Goal: Communication & Community: Participate in discussion

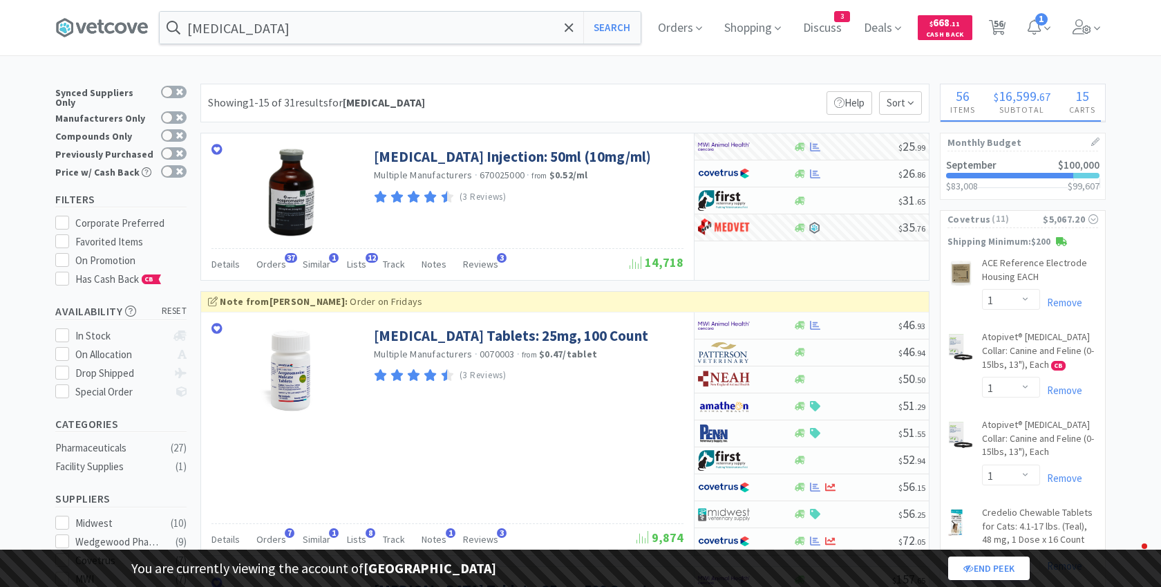
click at [827, 29] on span "Discuss" at bounding box center [822, 27] width 50 height 55
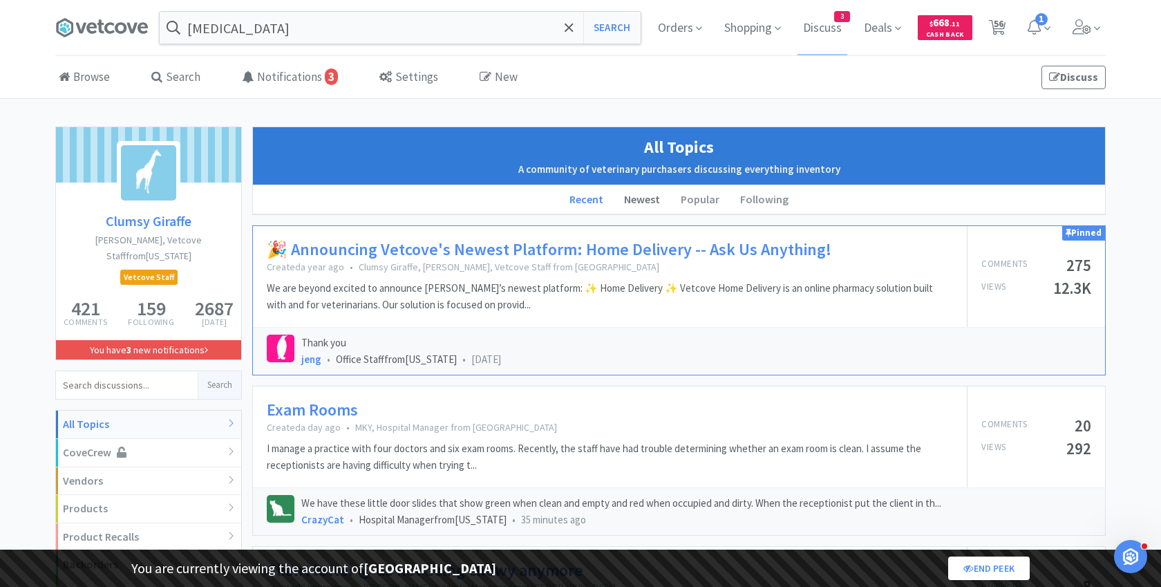
click at [654, 193] on li "Newest" at bounding box center [642, 199] width 57 height 29
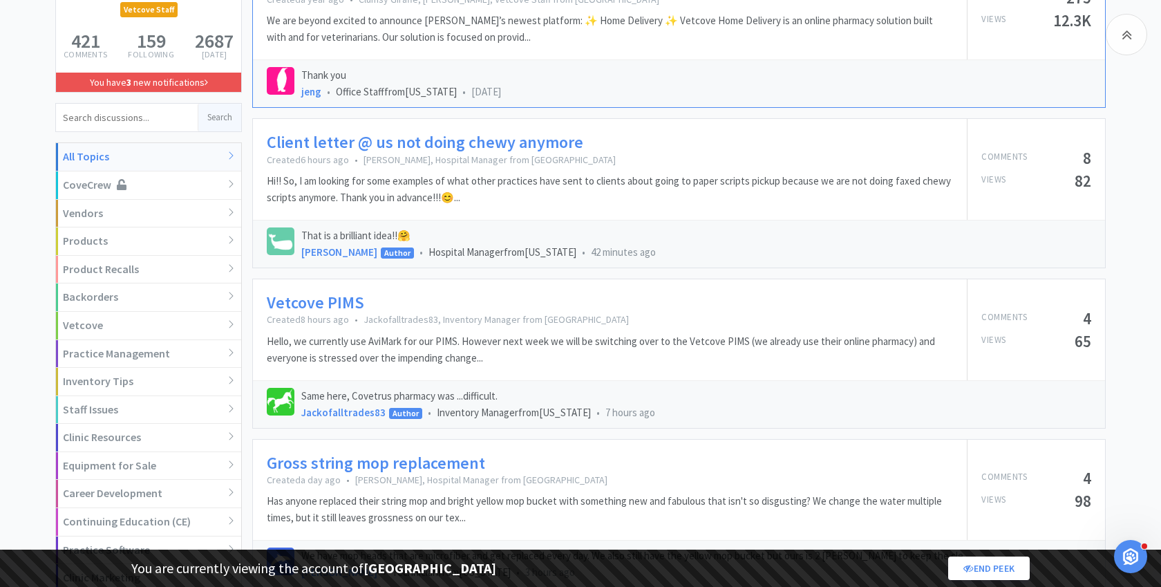
scroll to position [274, 0]
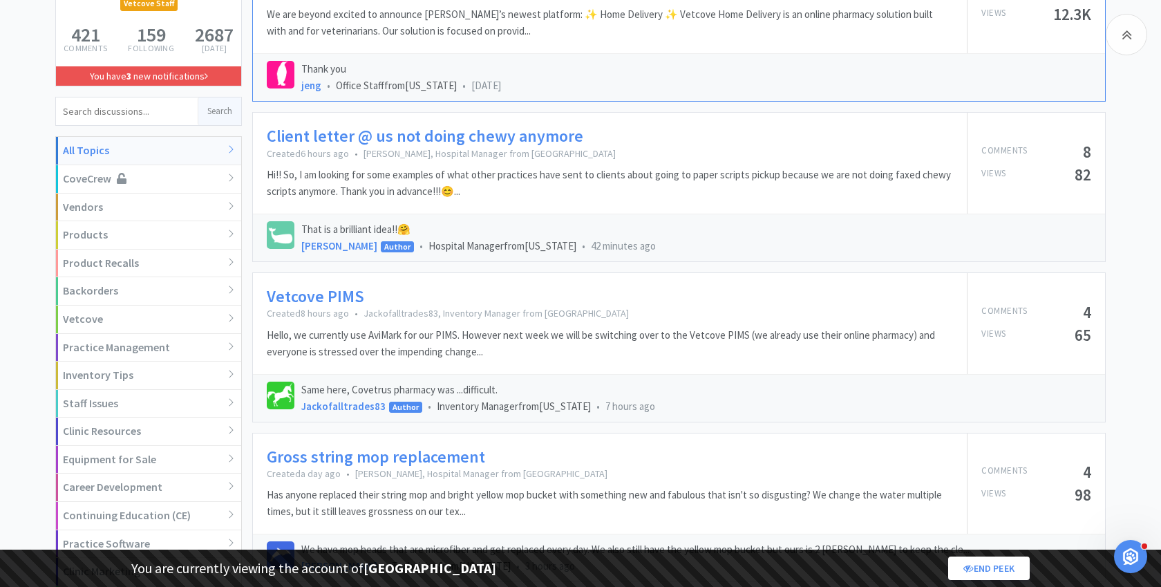
click at [428, 138] on link "Client letter @ us not doing chewy anymore" at bounding box center [425, 136] width 316 height 20
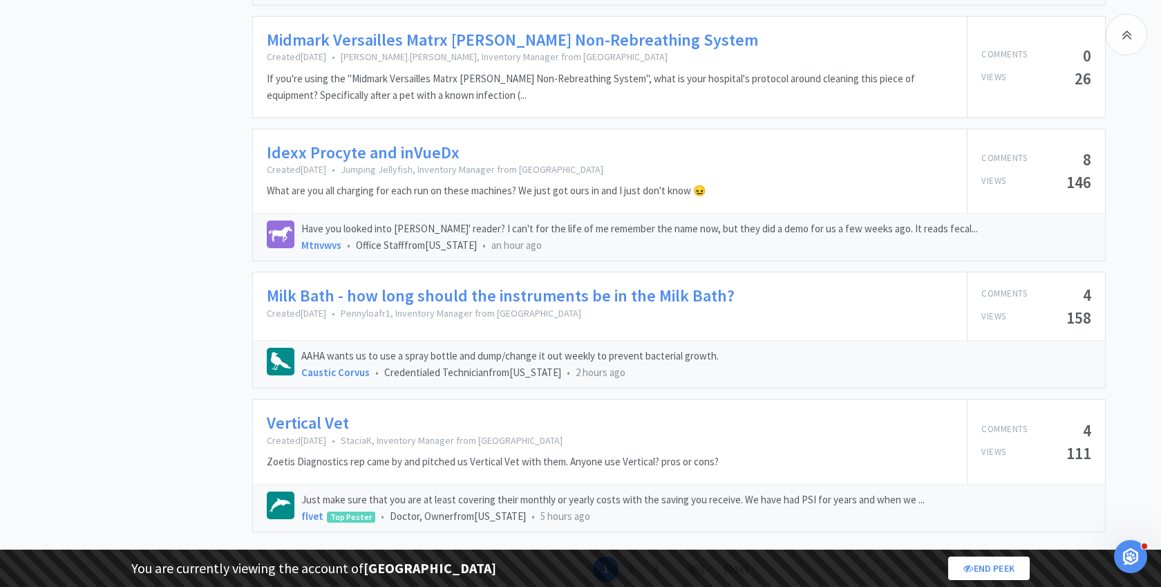
scroll to position [1937, 0]
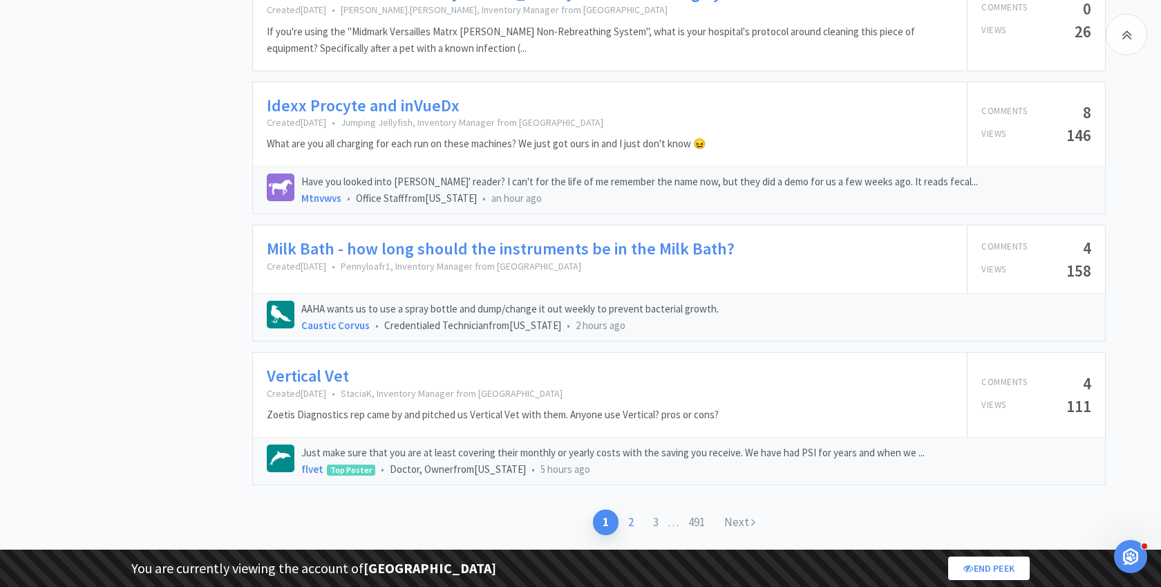
click at [632, 509] on link "2" at bounding box center [630, 522] width 25 height 26
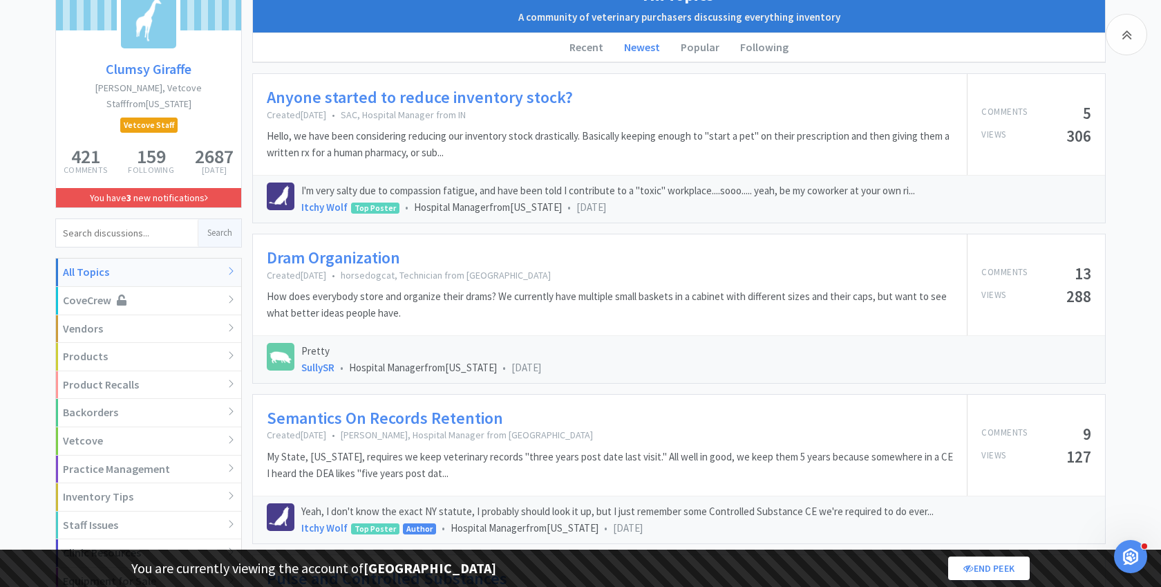
scroll to position [151, 0]
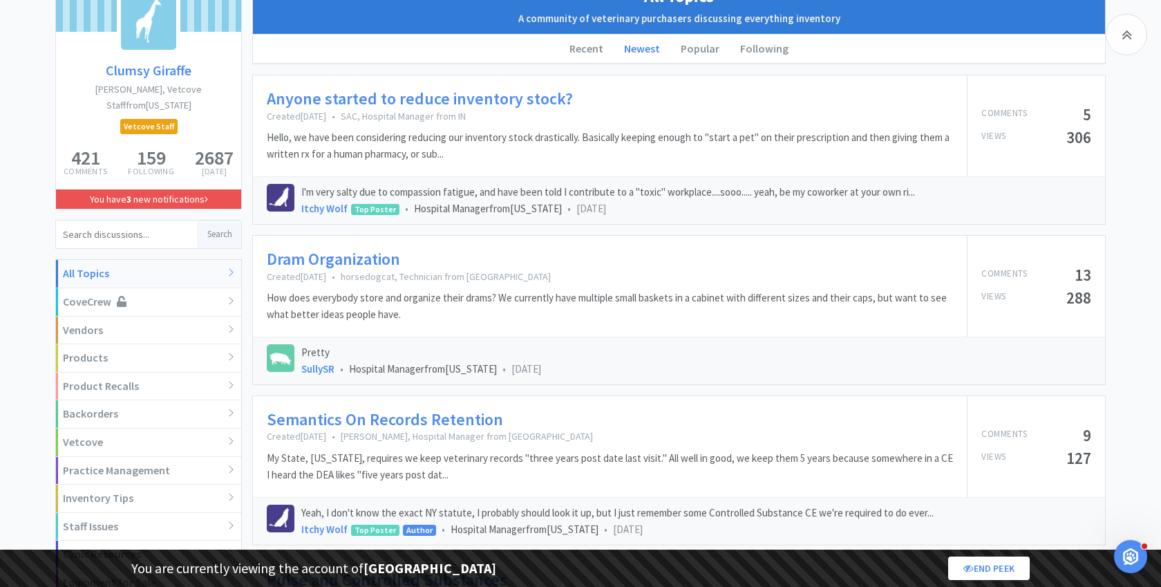
click at [482, 94] on link "Anyone started to reduce inventory stock?" at bounding box center [420, 99] width 306 height 20
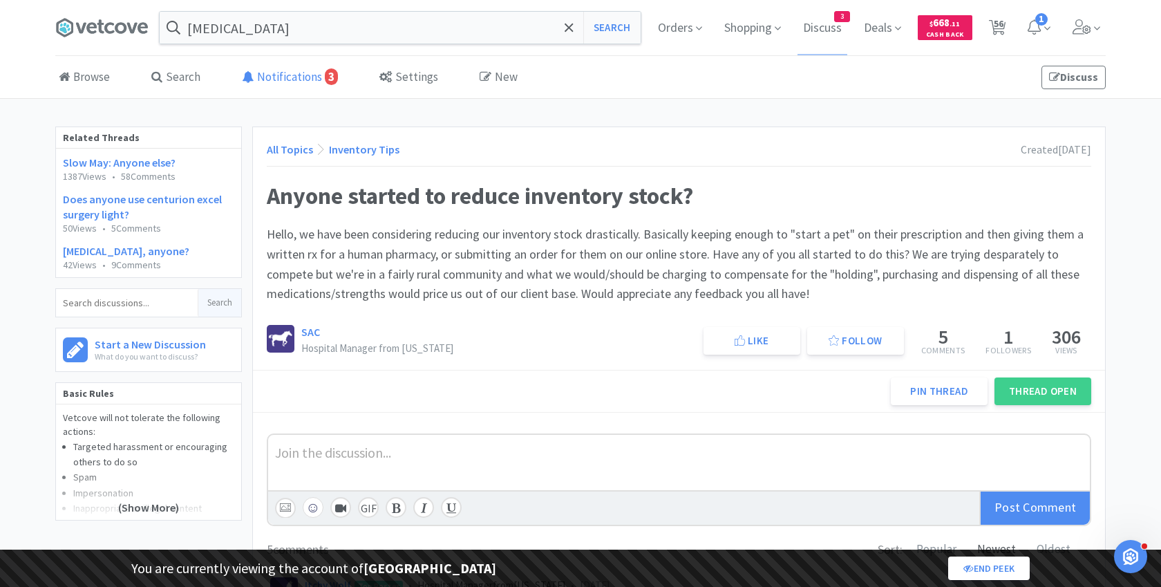
click at [266, 75] on link "Notifications 3" at bounding box center [289, 78] width 103 height 42
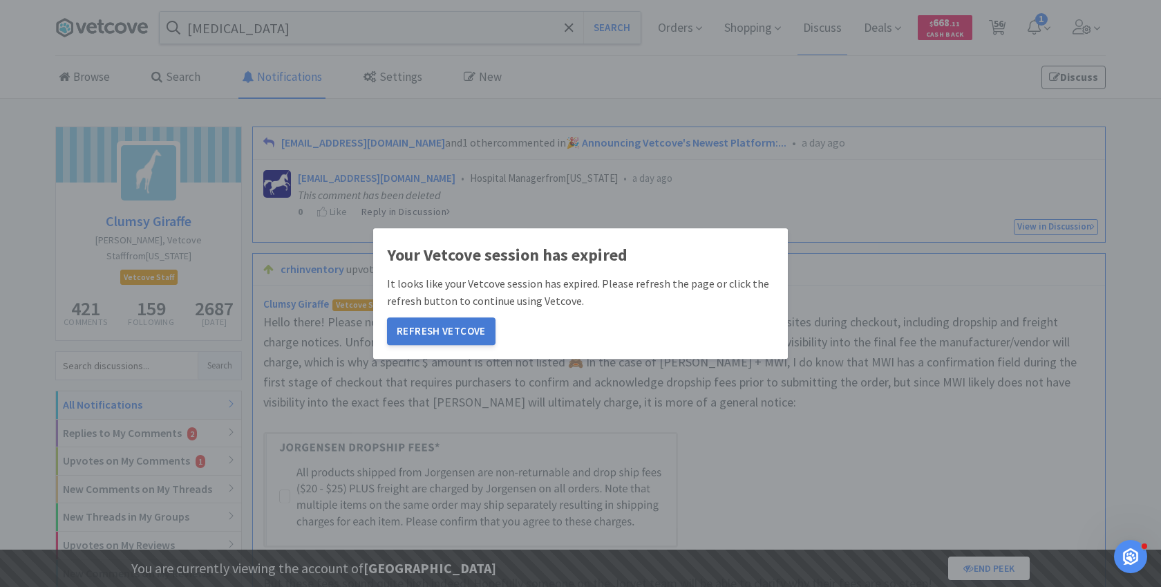
click at [419, 335] on button "Refresh Vetcove" at bounding box center [441, 331] width 108 height 28
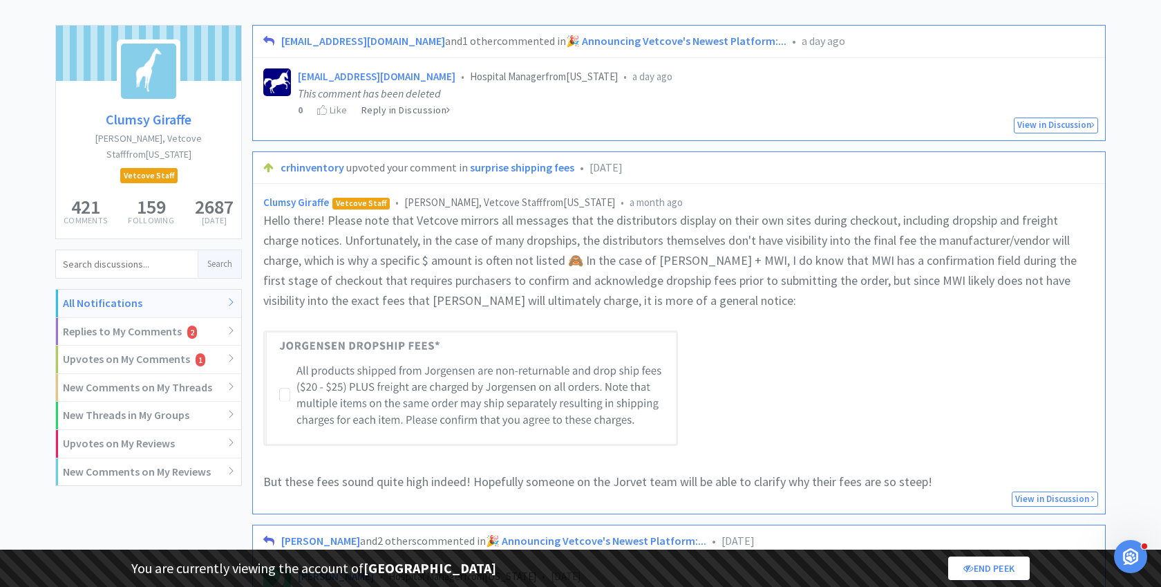
scroll to position [108, 0]
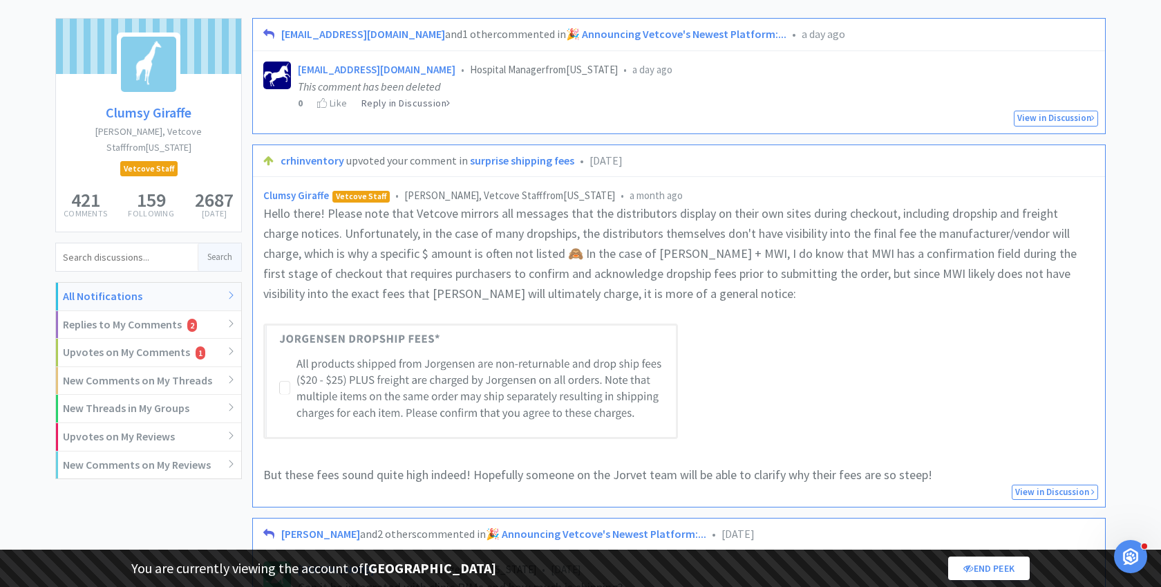
click at [506, 155] on link "surprise shipping fees" at bounding box center [522, 160] width 104 height 14
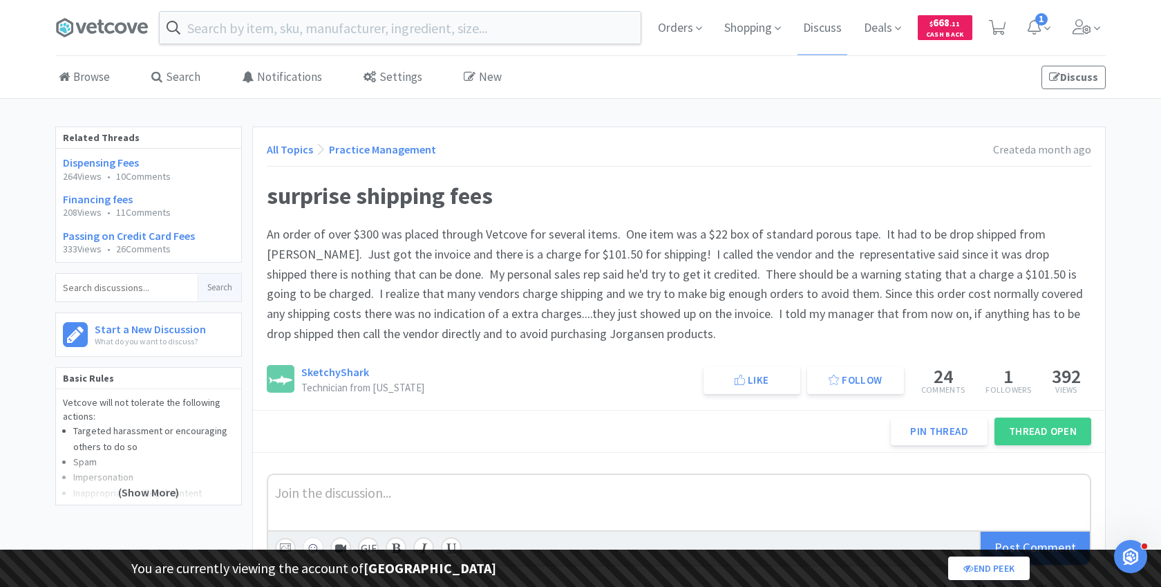
click at [94, 5] on span at bounding box center [107, 27] width 104 height 55
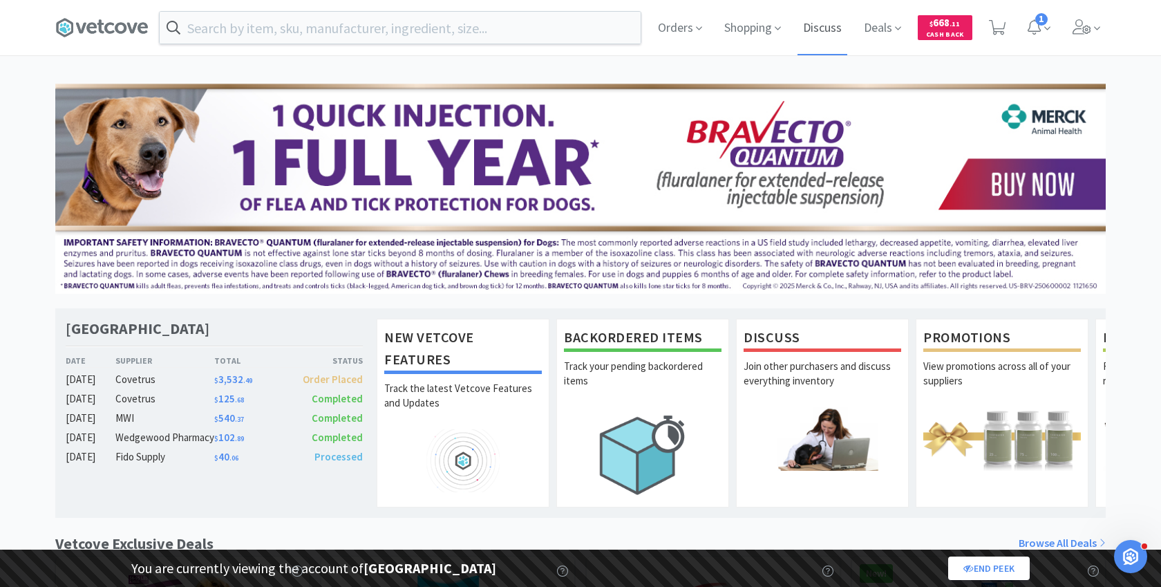
click at [824, 22] on span "Discuss" at bounding box center [822, 27] width 50 height 55
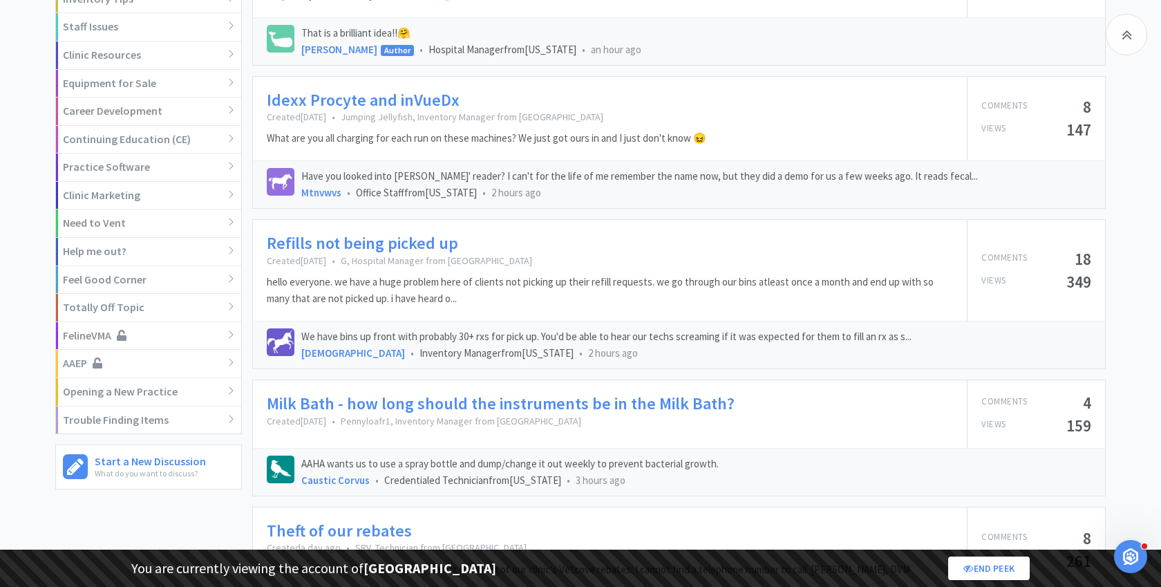
scroll to position [632, 0]
click at [424, 232] on link "Refills not being picked up" at bounding box center [362, 242] width 191 height 20
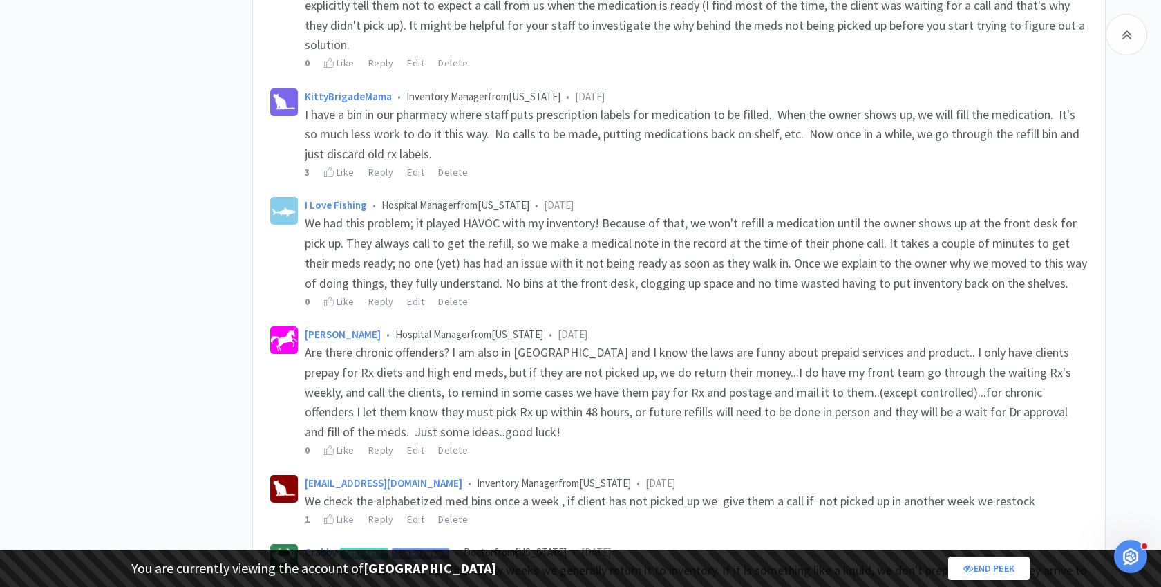
scroll to position [1539, 0]
